Goal: Information Seeking & Learning: Learn about a topic

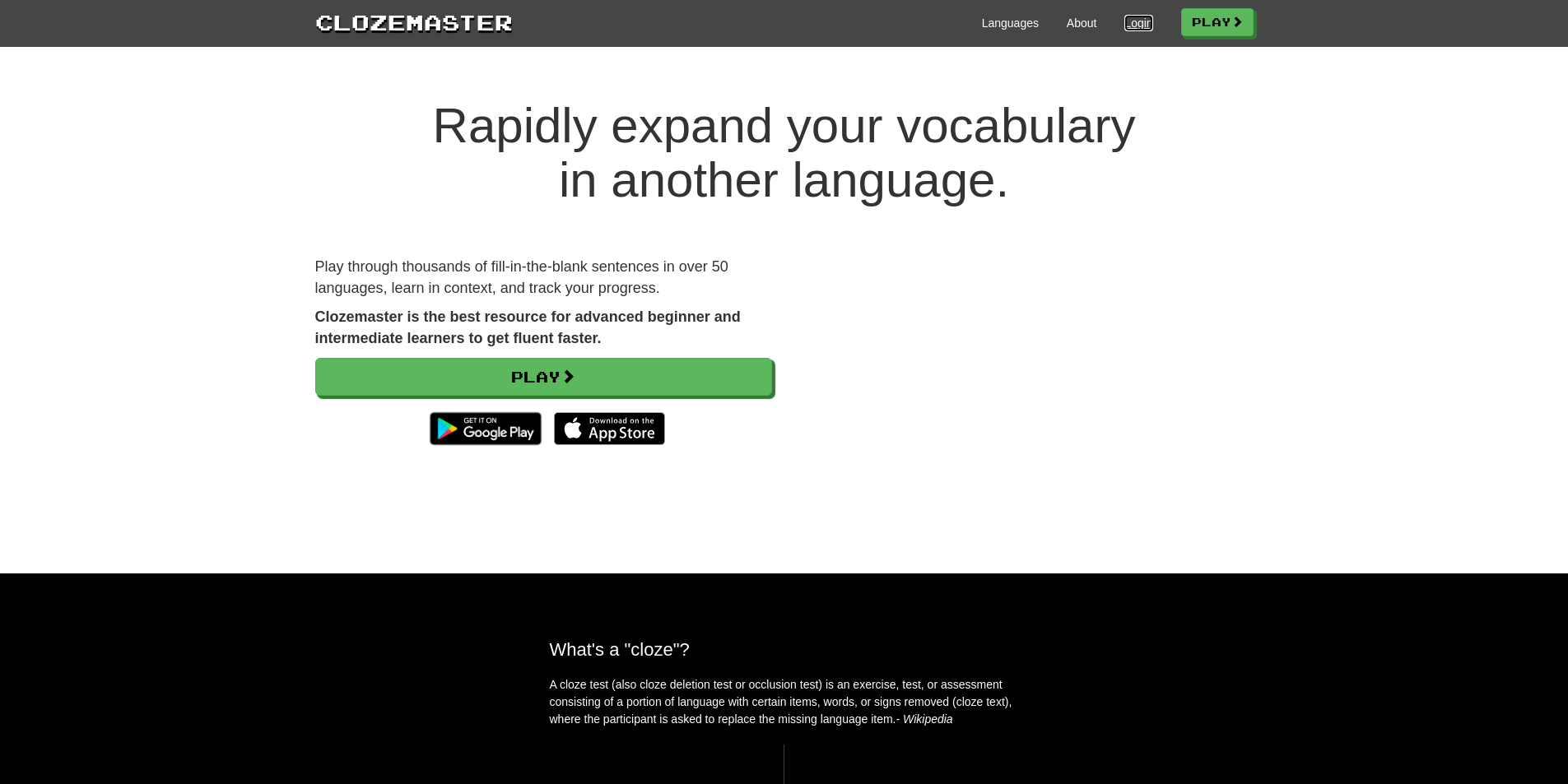
click at [1133, 24] on link "Login" at bounding box center [1138, 24] width 28 height 17
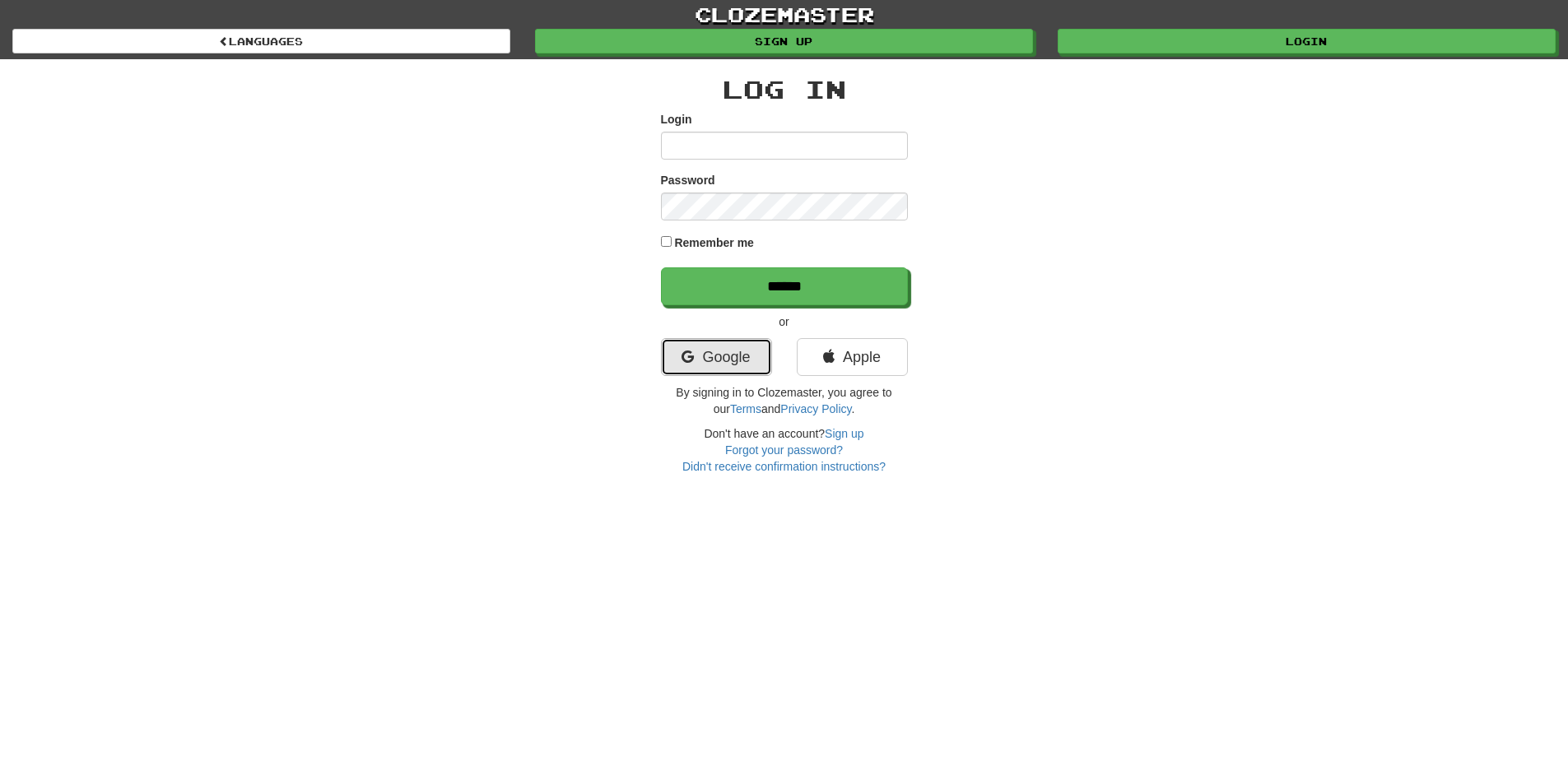
click at [758, 359] on link "Google" at bounding box center [716, 357] width 111 height 38
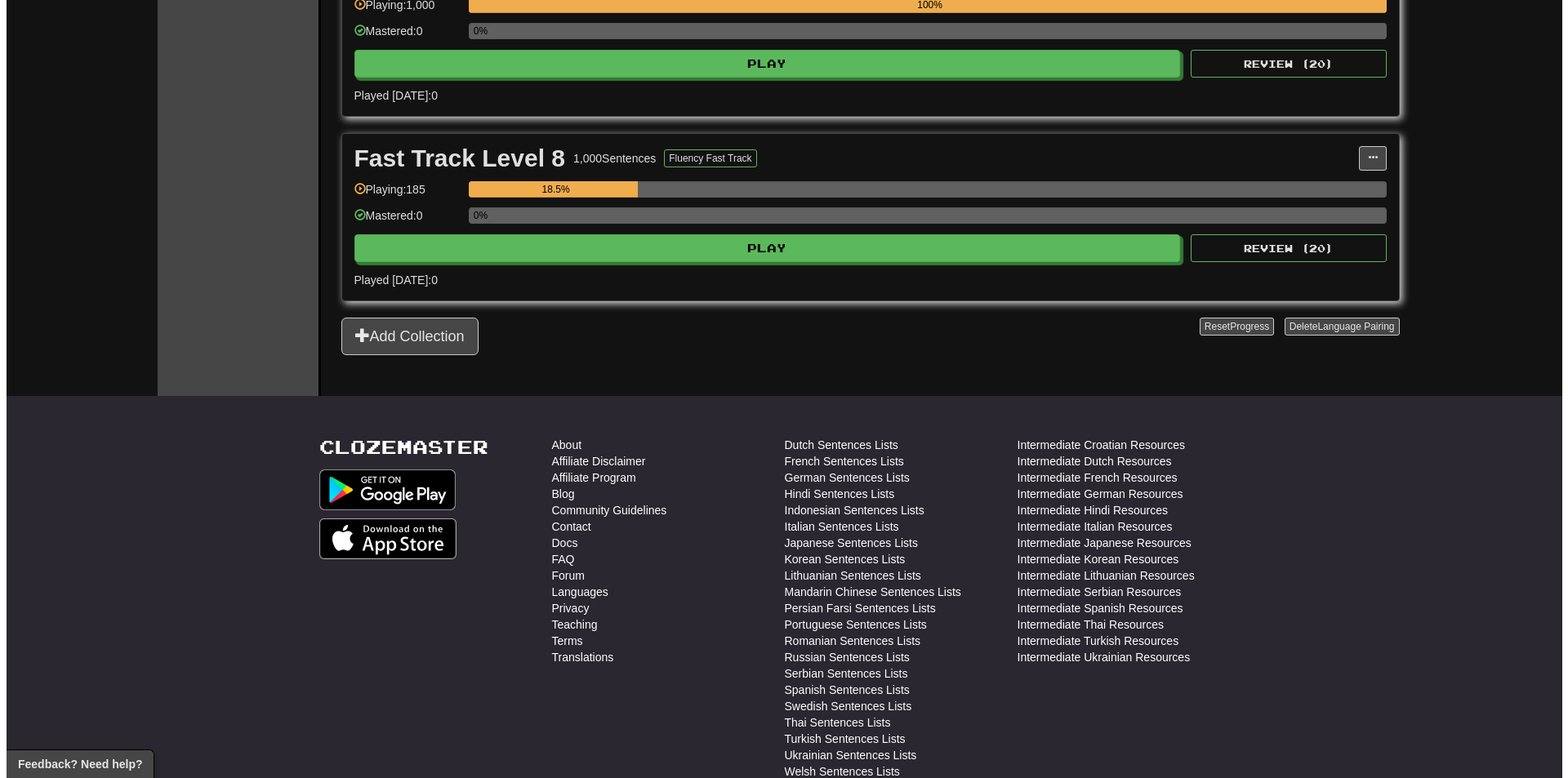
scroll to position [1365, 0]
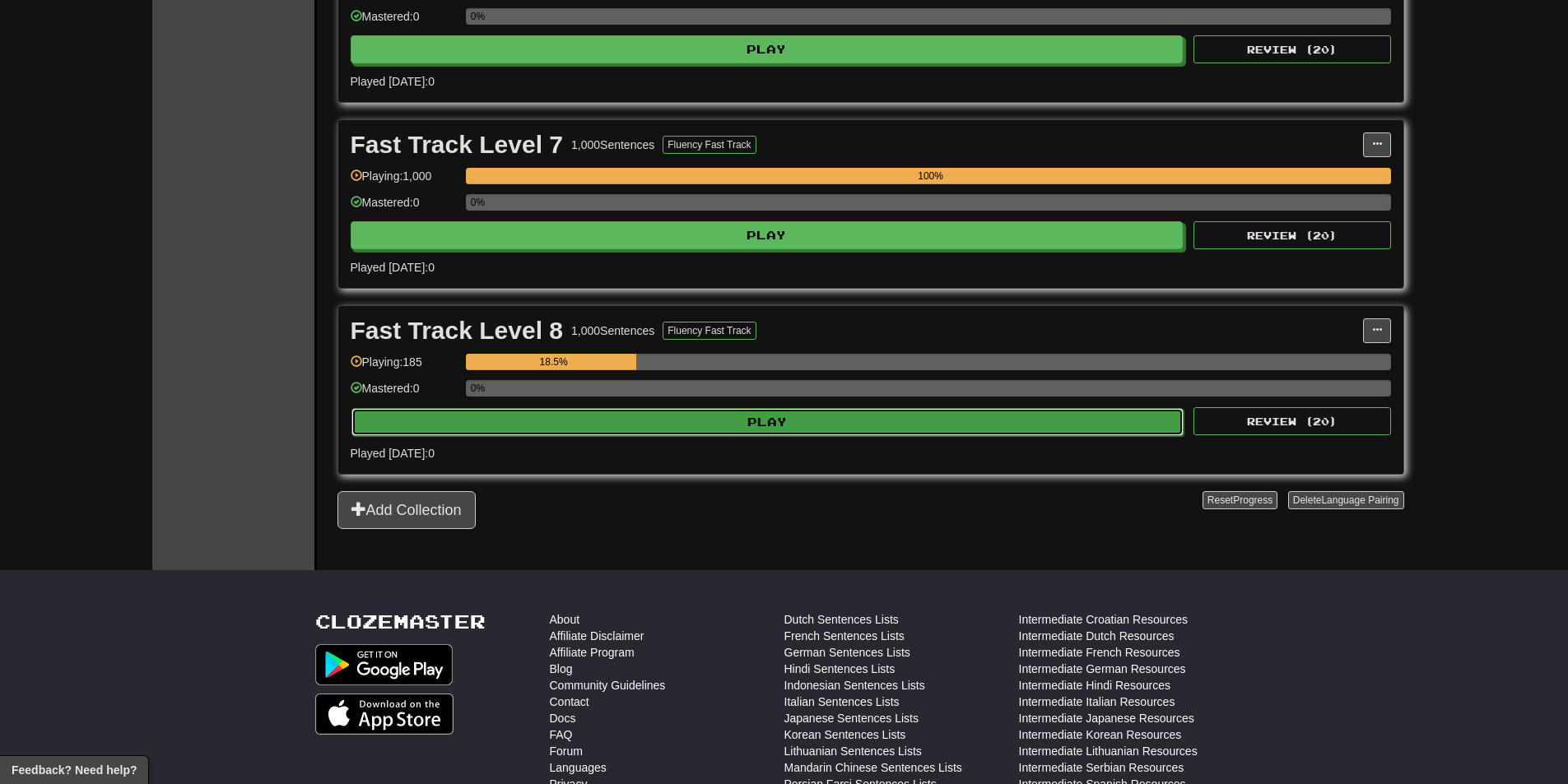
click at [720, 429] on button "Play" at bounding box center [768, 421] width 833 height 28
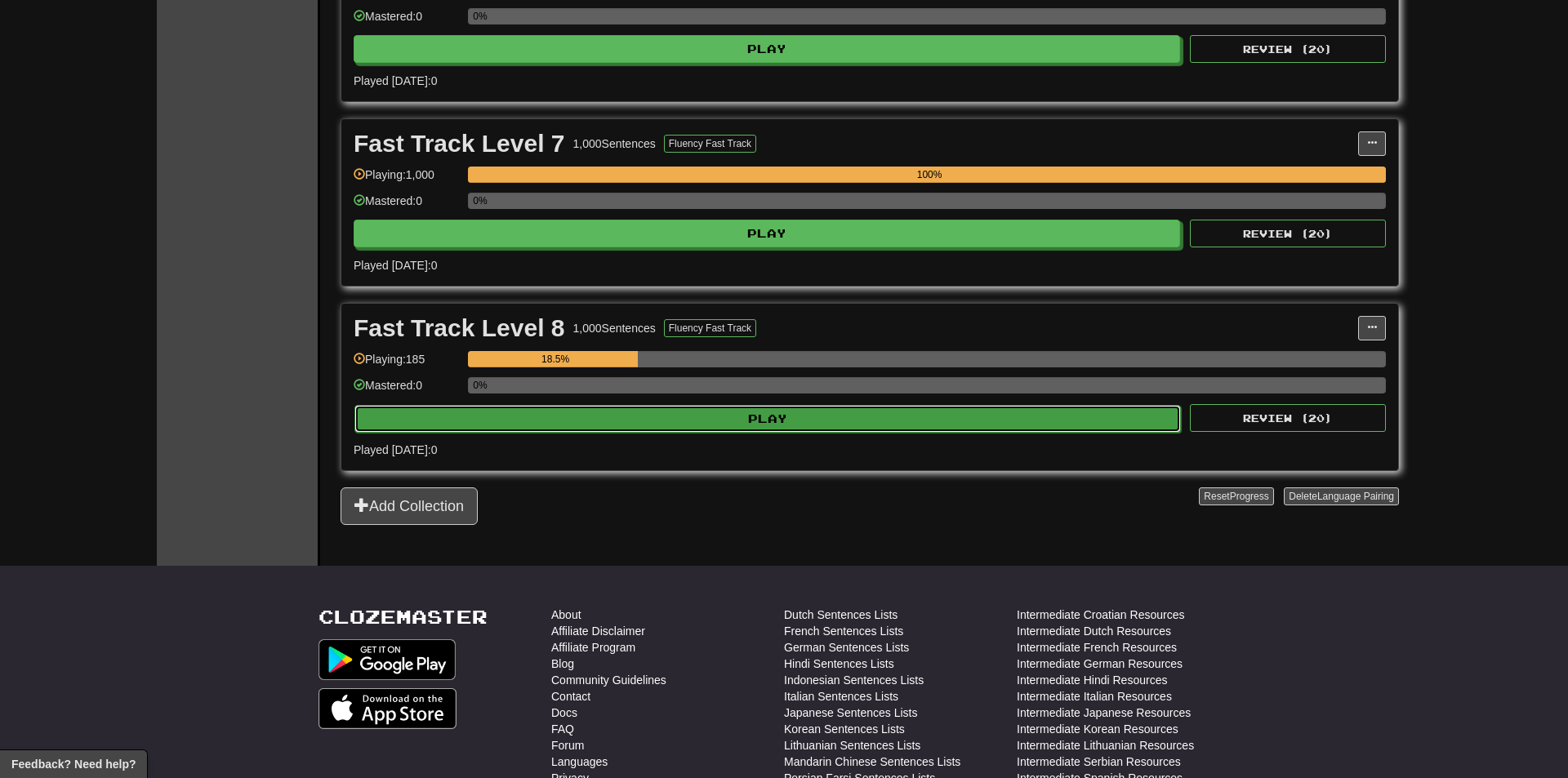
select select "********"
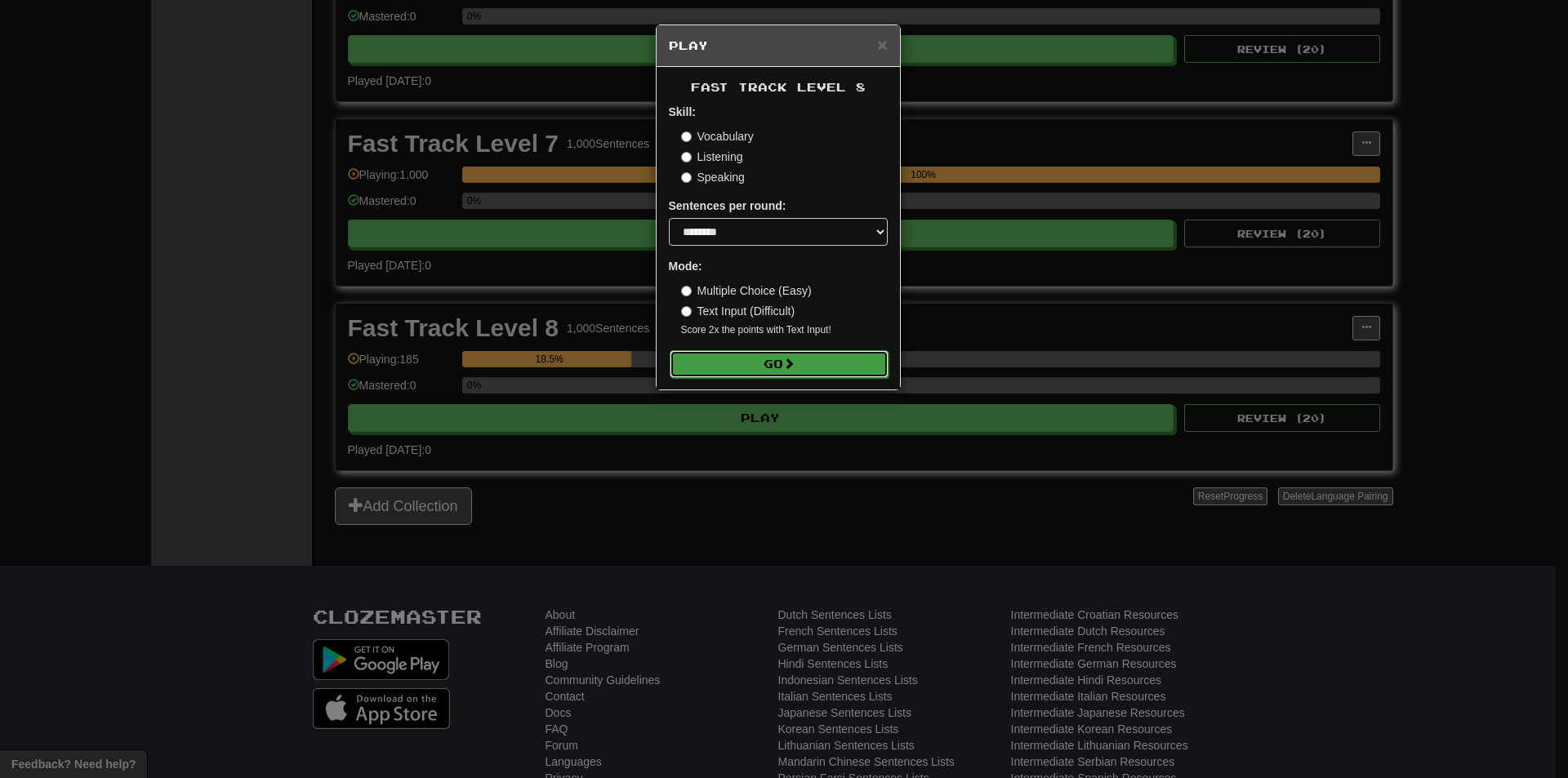
click at [771, 362] on button "Go" at bounding box center [779, 364] width 219 height 28
